Goal: Information Seeking & Learning: Ask a question

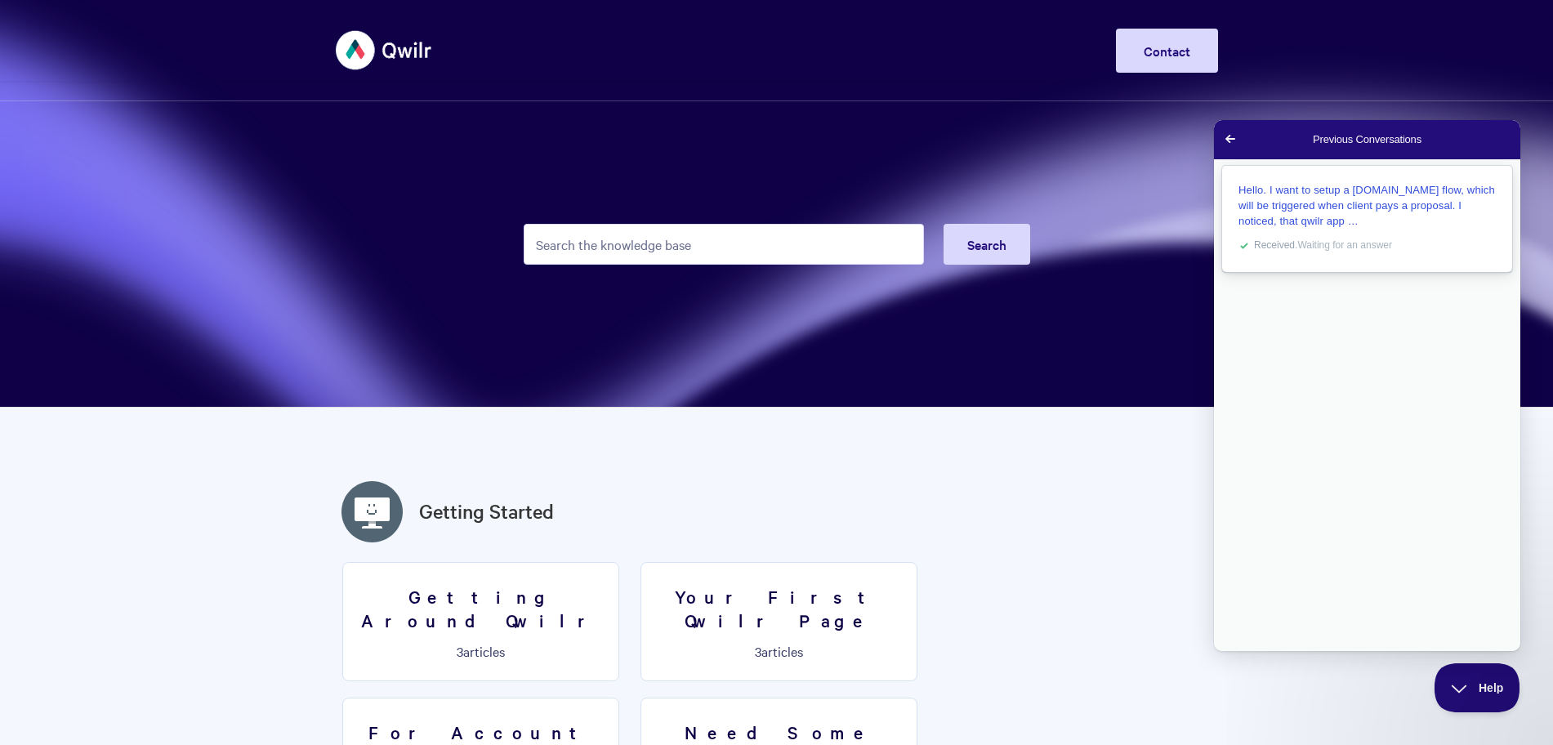
click at [1339, 227] on div "Hello. I want to setup a [DOMAIN_NAME] flow, which will be triggered when clien…" at bounding box center [1367, 205] width 257 height 47
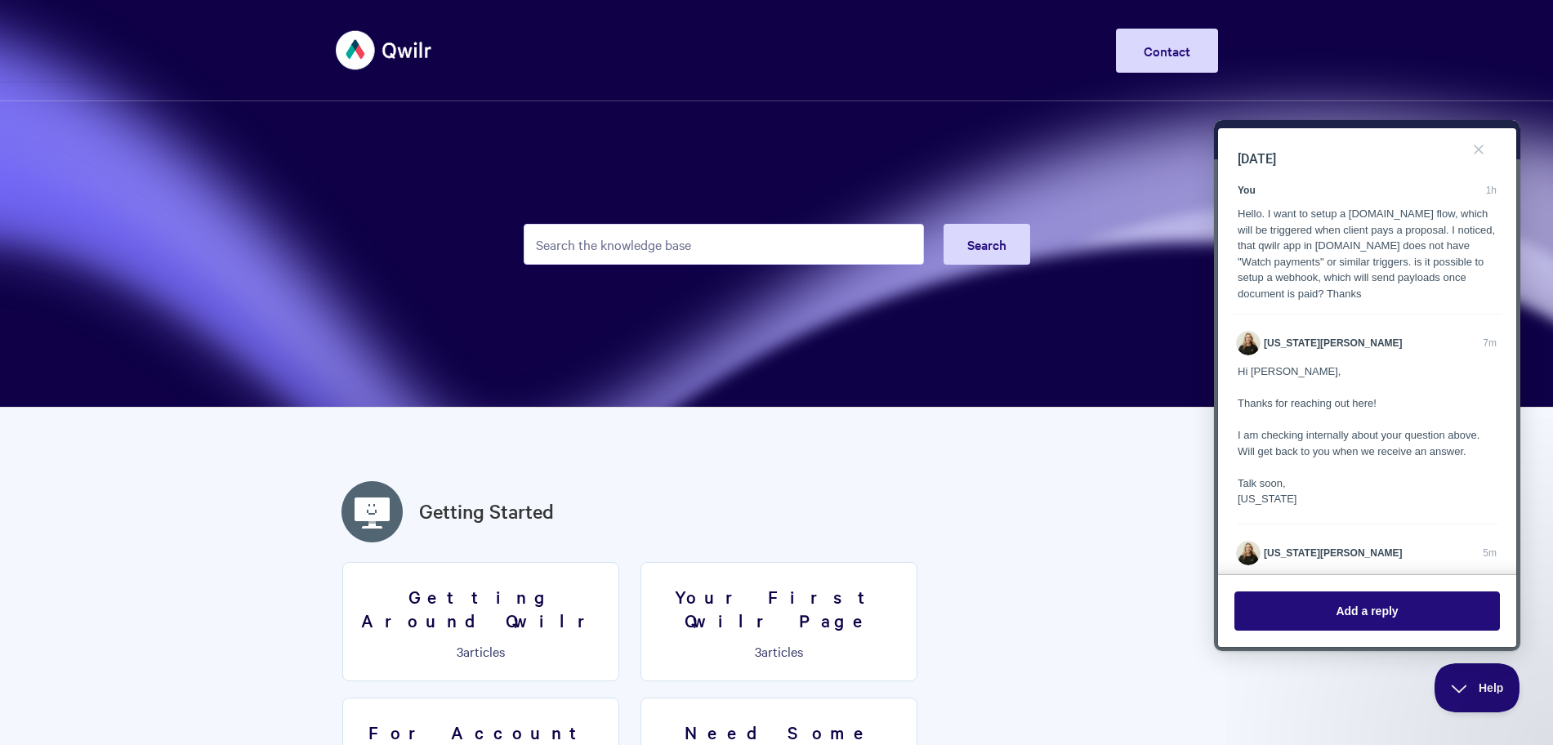
scroll to position [136, 0]
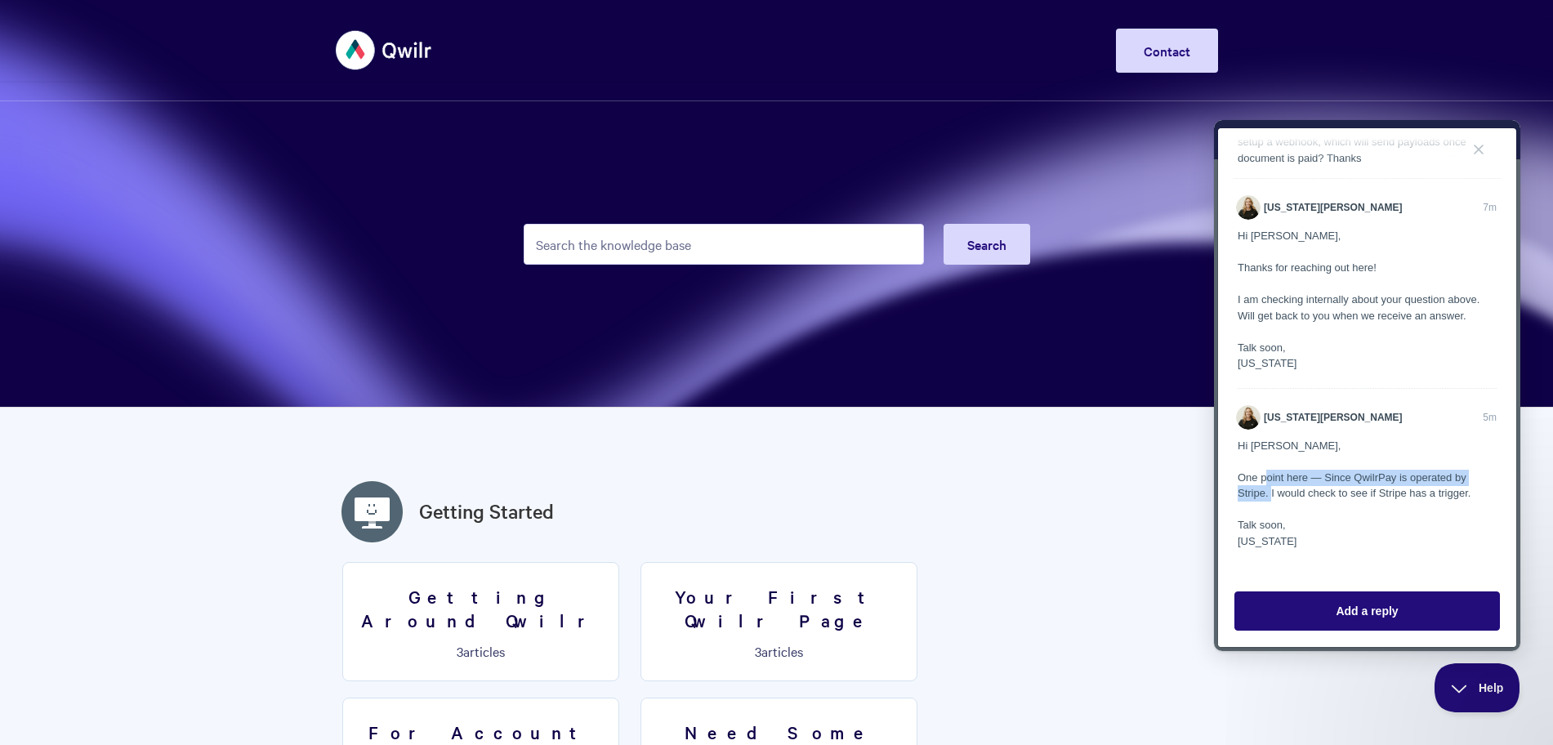
drag, startPoint x: 1267, startPoint y: 477, endPoint x: 1271, endPoint y: 488, distance: 11.1
click at [1271, 488] on div "Hi Max, One point here — Since QwilrPay is operated by Stripe. I would check to…" at bounding box center [1367, 494] width 259 height 112
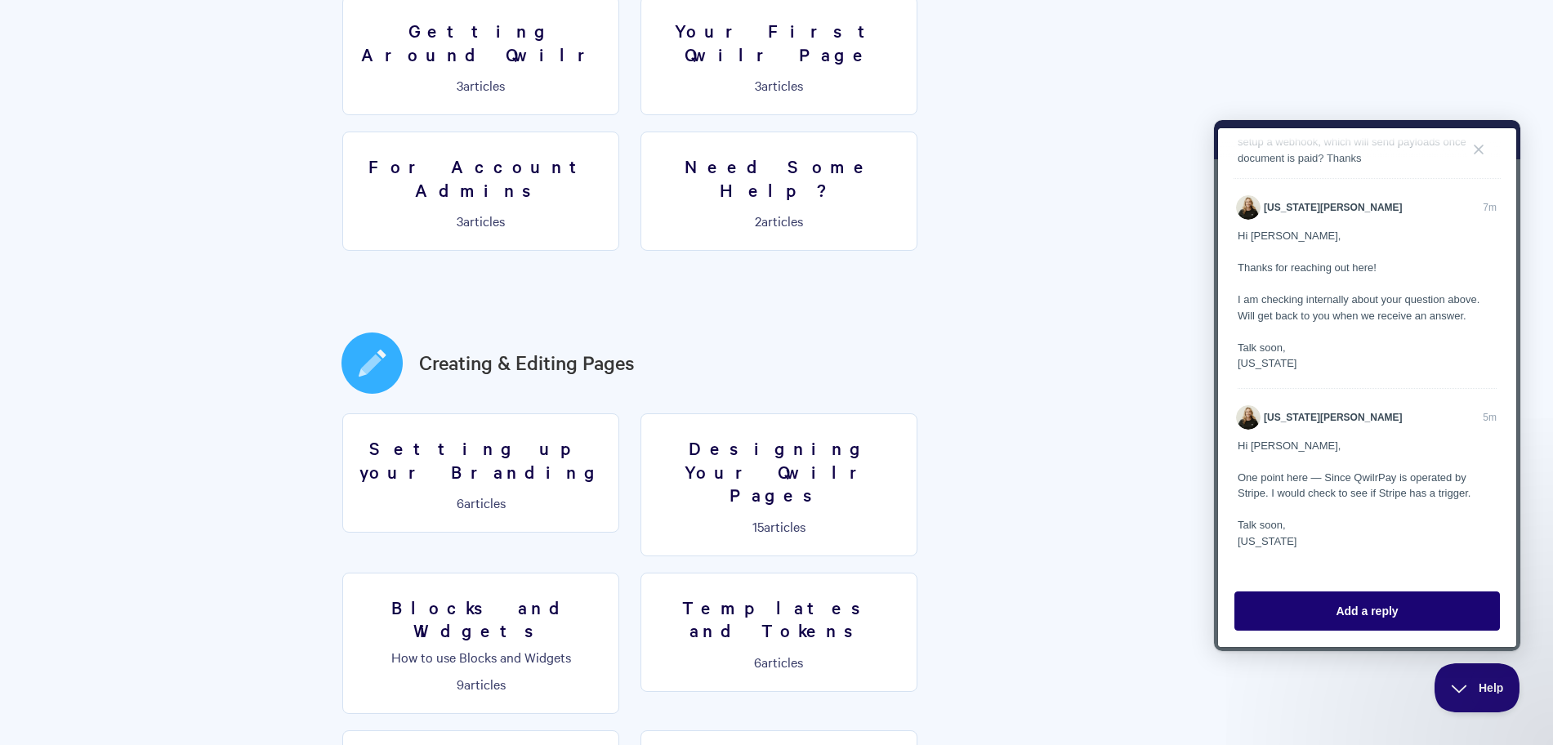
scroll to position [660, 0]
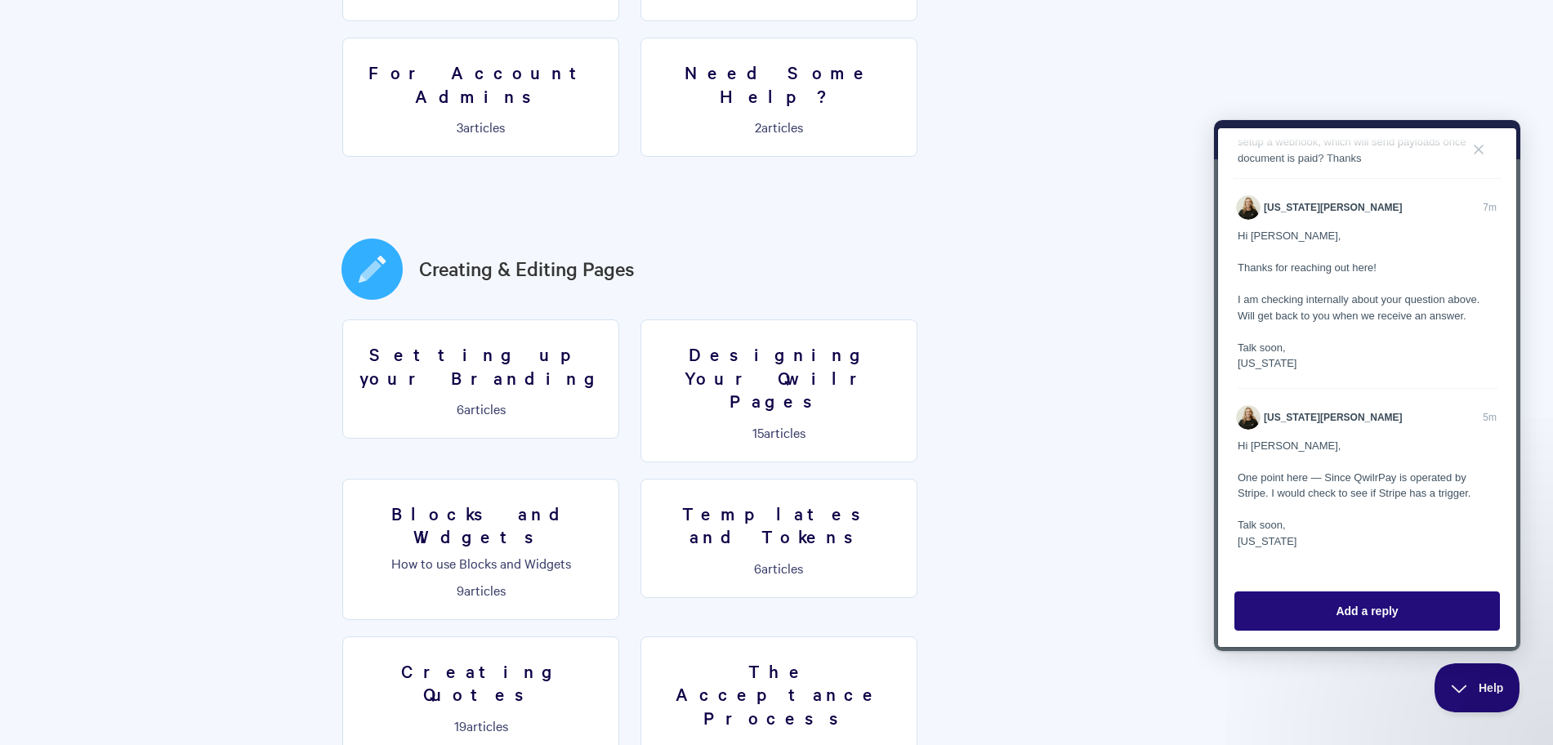
click at [1380, 360] on div "Hi Max, Thanks for reaching out here! I am checking internally about your quest…" at bounding box center [1367, 300] width 259 height 144
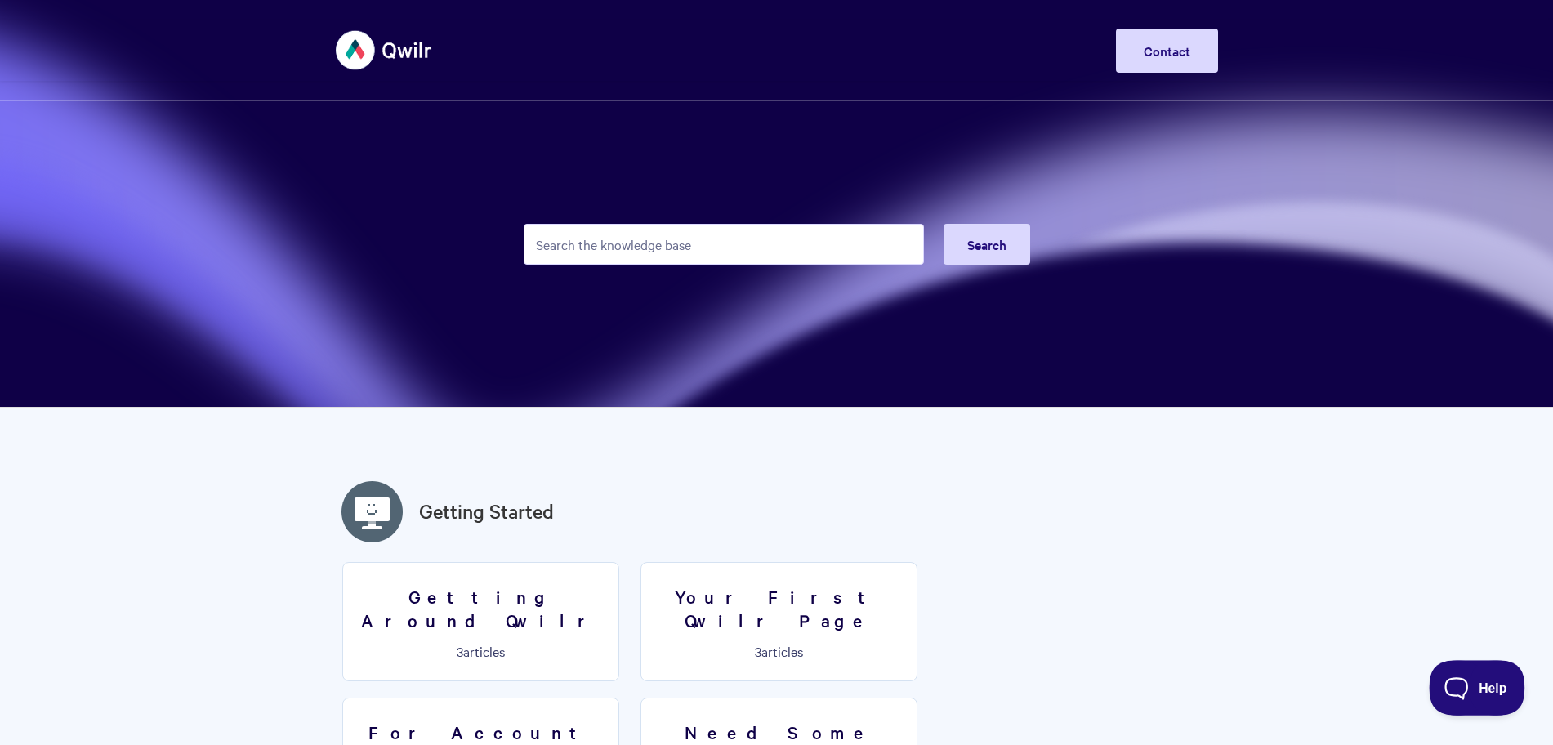
click at [1503, 695] on button "Help" at bounding box center [1471, 684] width 85 height 49
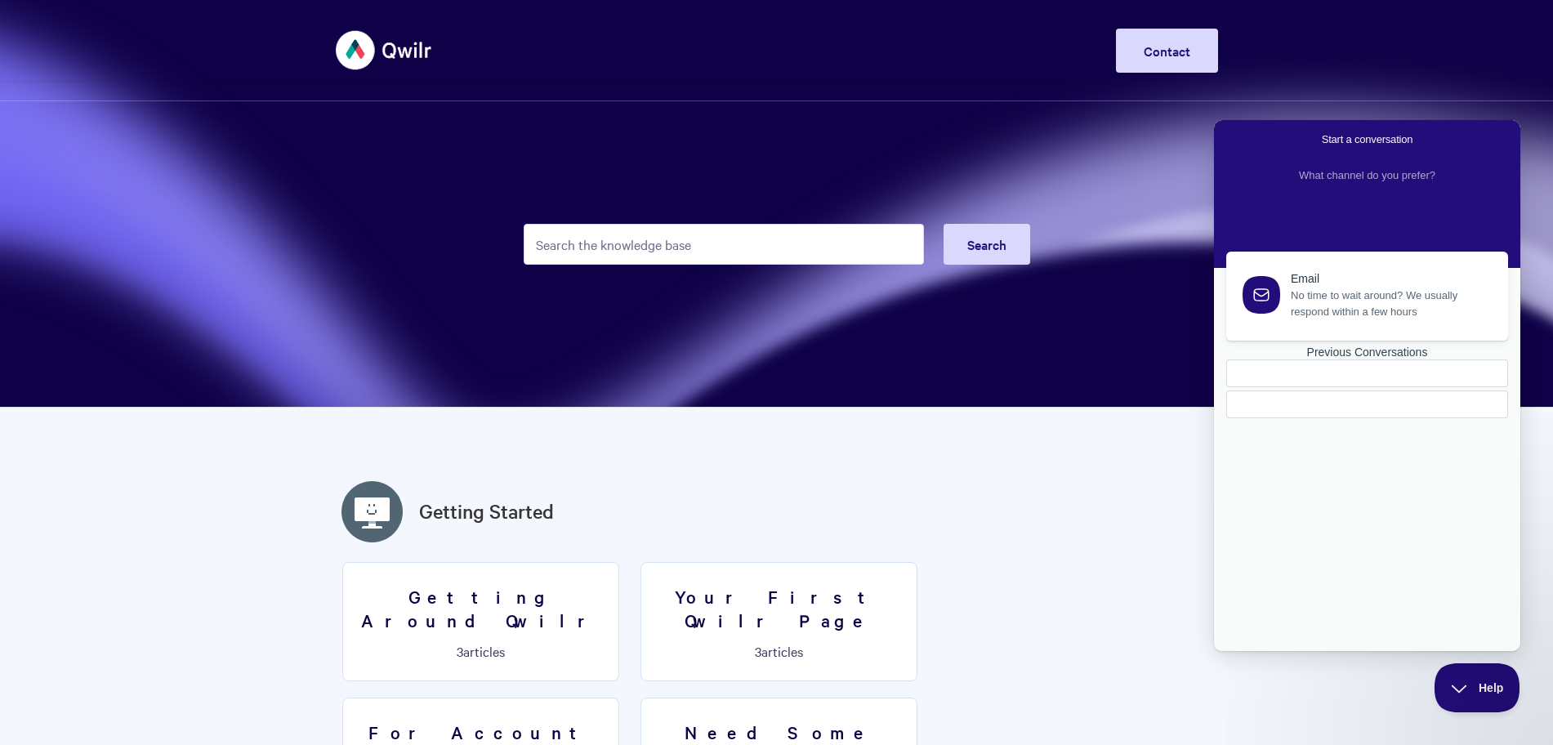
click at [1328, 360] on div "Previous Conversations" at bounding box center [1367, 353] width 282 height 14
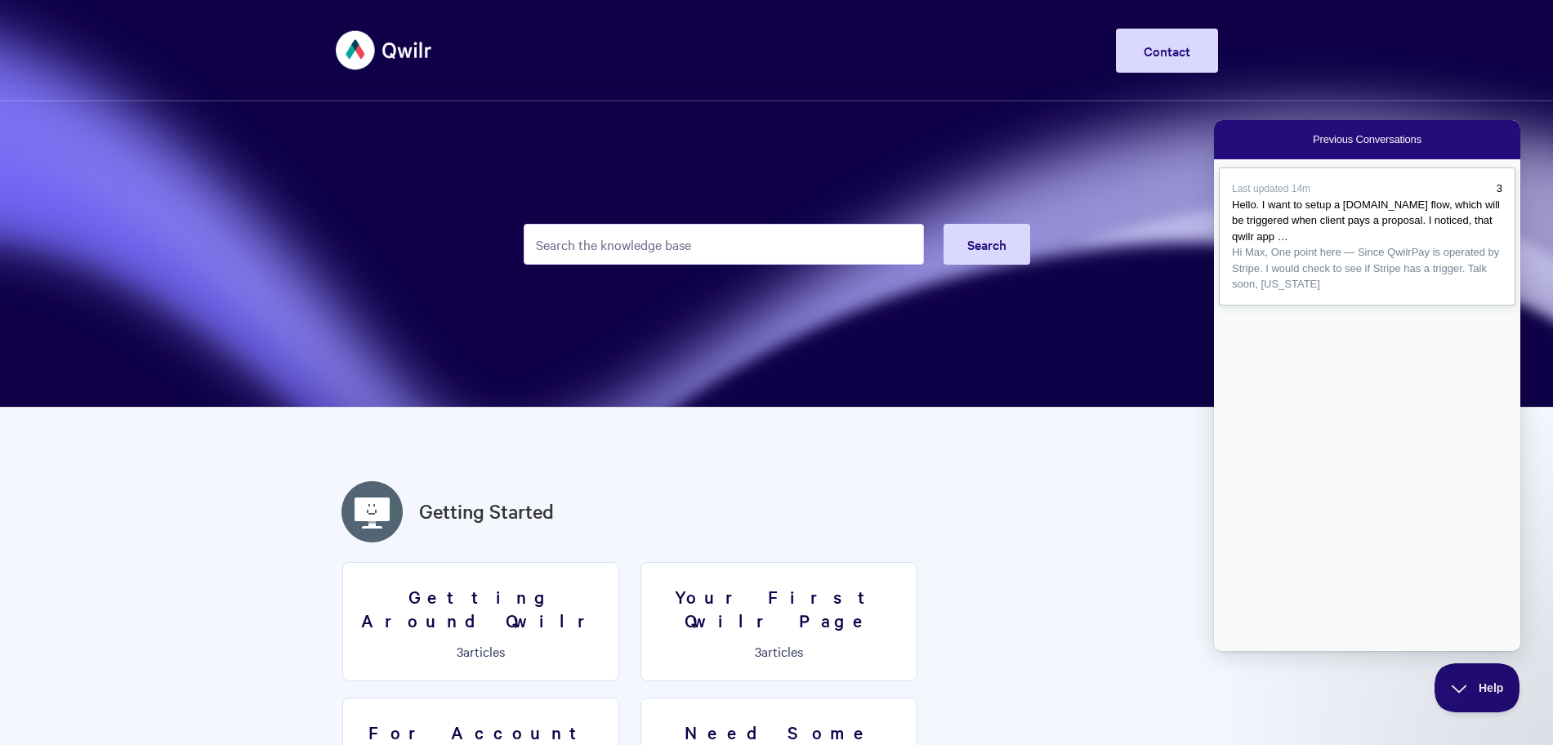
click at [1350, 293] on span "Hi Max, One point here — Since QwilrPay is operated by Stripe. I would check to…" at bounding box center [1367, 268] width 270 height 48
